Goal: Information Seeking & Learning: Learn about a topic

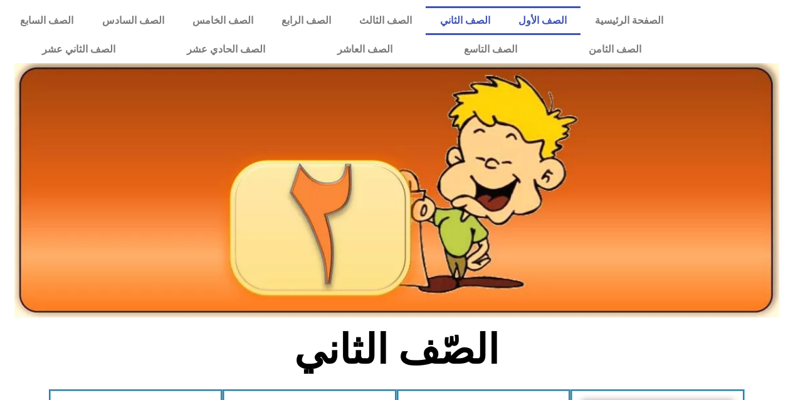
click at [572, 12] on link "الصف الأول" at bounding box center [542, 20] width 76 height 29
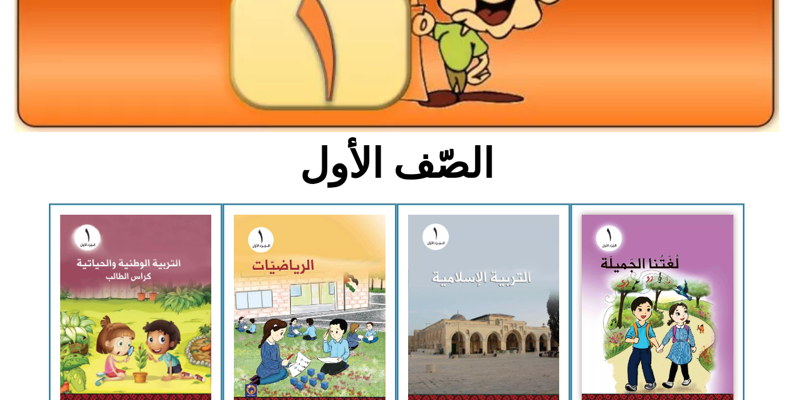
scroll to position [241, 0]
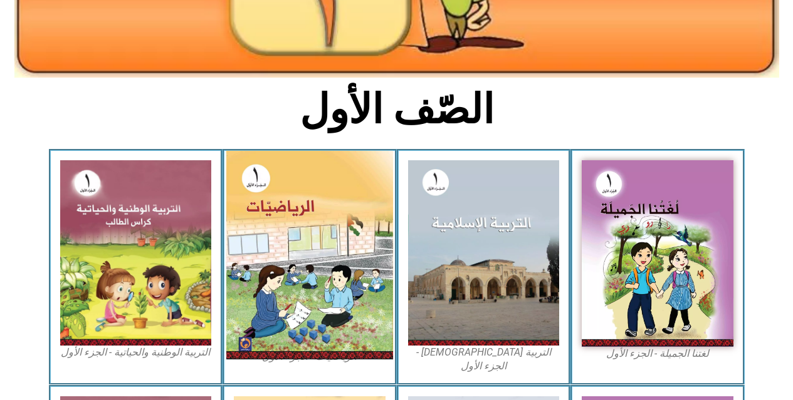
click at [299, 185] on img at bounding box center [309, 255] width 167 height 209
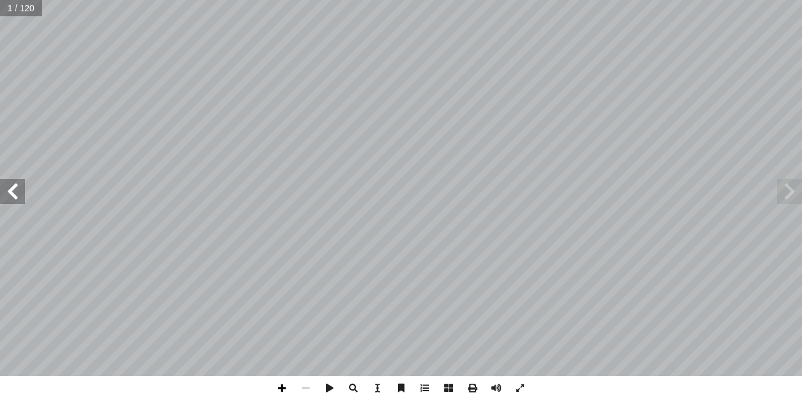
click at [274, 390] on span at bounding box center [282, 389] width 24 height 24
click at [308, 388] on span at bounding box center [306, 389] width 24 height 24
click at [278, 389] on span at bounding box center [282, 389] width 24 height 24
click at [290, 387] on span at bounding box center [282, 389] width 24 height 24
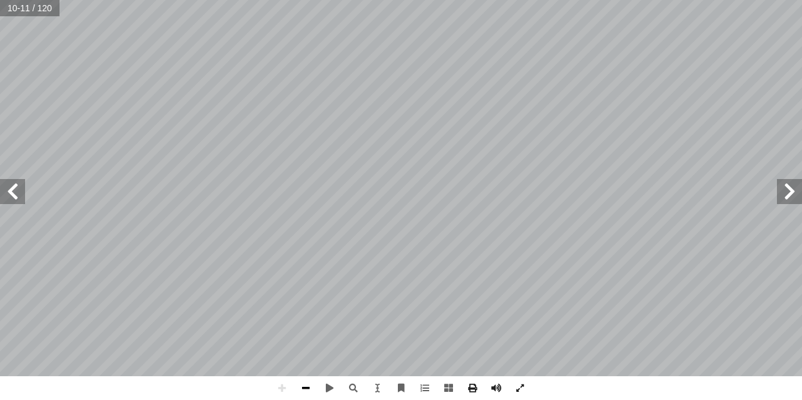
click at [302, 386] on span at bounding box center [306, 389] width 24 height 24
click at [286, 386] on span at bounding box center [282, 389] width 24 height 24
click at [173, 384] on div "32 نتهاء من دراسة هذه الوحدة والتفاعل مع � ال يتوقع من الطلبة بعد 1- 9) في( ِ ع…" at bounding box center [401, 200] width 802 height 400
click at [299, 387] on span at bounding box center [306, 389] width 24 height 24
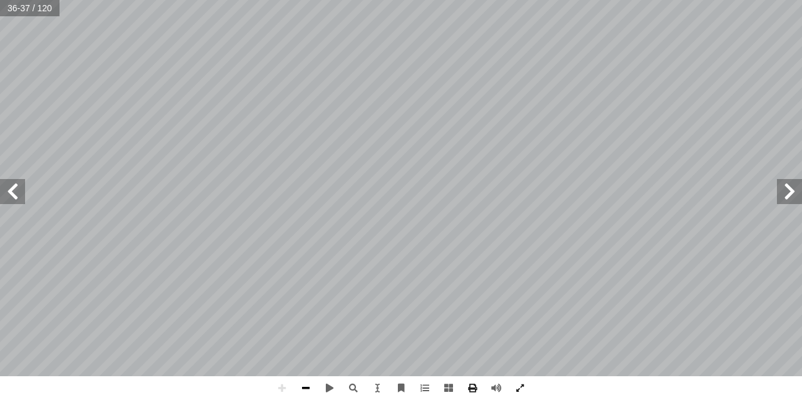
click at [310, 386] on span at bounding box center [306, 389] width 24 height 24
click at [281, 386] on span at bounding box center [282, 389] width 24 height 24
click at [311, 378] on span at bounding box center [306, 389] width 24 height 24
click at [297, 384] on span at bounding box center [306, 389] width 24 height 24
click at [423, 114] on html "الصفحة الرئيسية الصف الأول الصف الثاني الصف الثالث الصف الرابع الصف الخامس الصف…" at bounding box center [401, 57] width 802 height 114
